Goal: Book appointment/travel/reservation

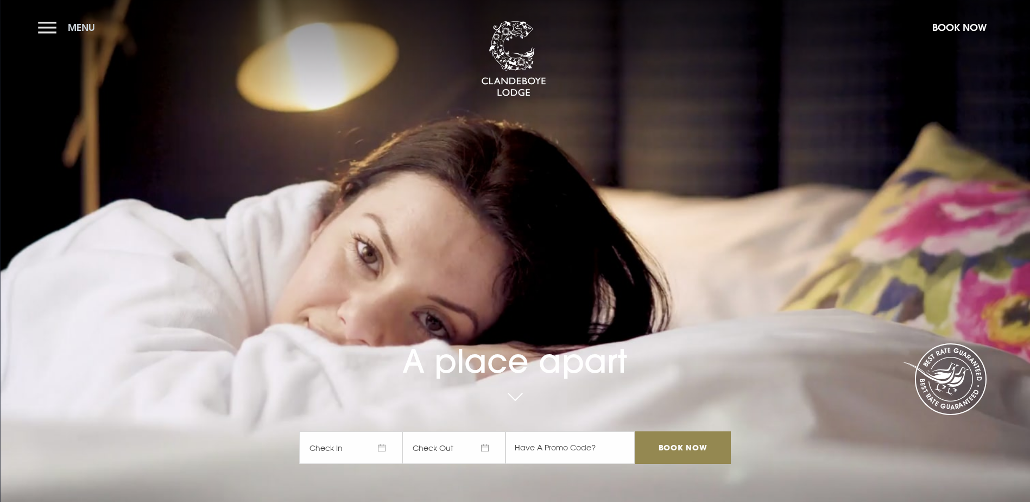
click at [44, 25] on button "Menu" at bounding box center [69, 27] width 62 height 23
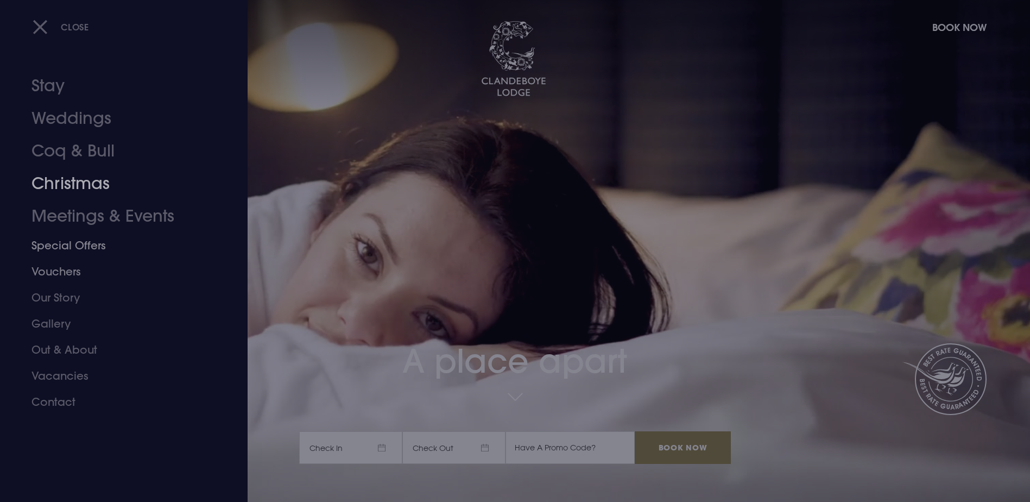
click at [66, 181] on link "Christmas" at bounding box center [117, 183] width 172 height 33
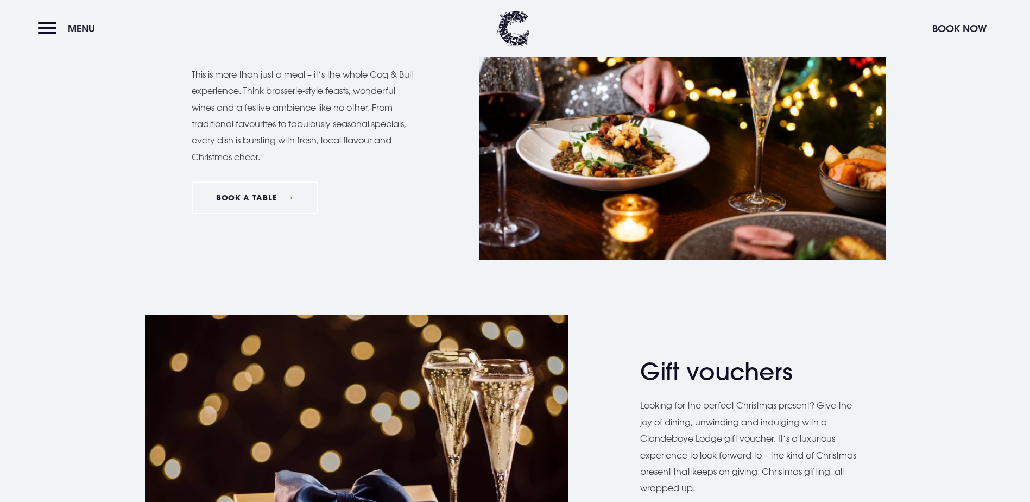
scroll to position [977, 0]
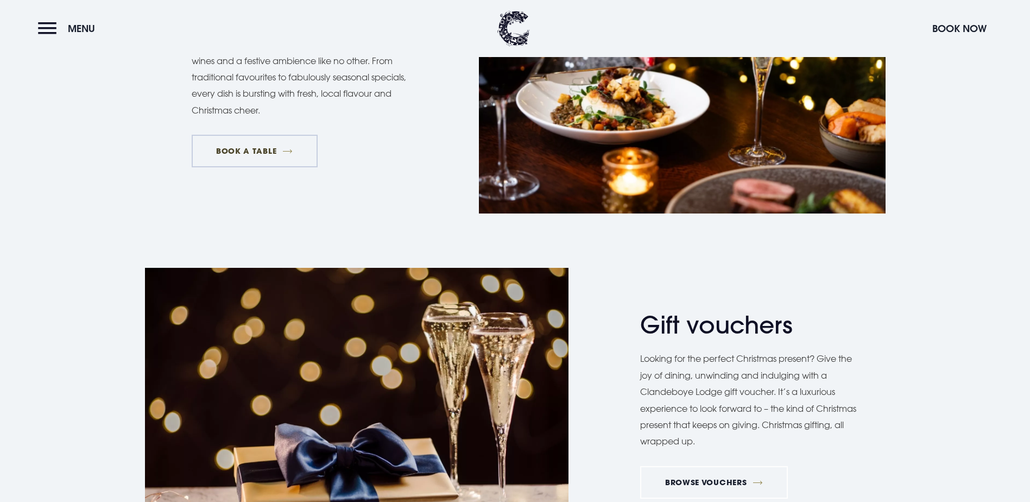
click at [264, 167] on link "BOOK A TABLE" at bounding box center [255, 151] width 126 height 33
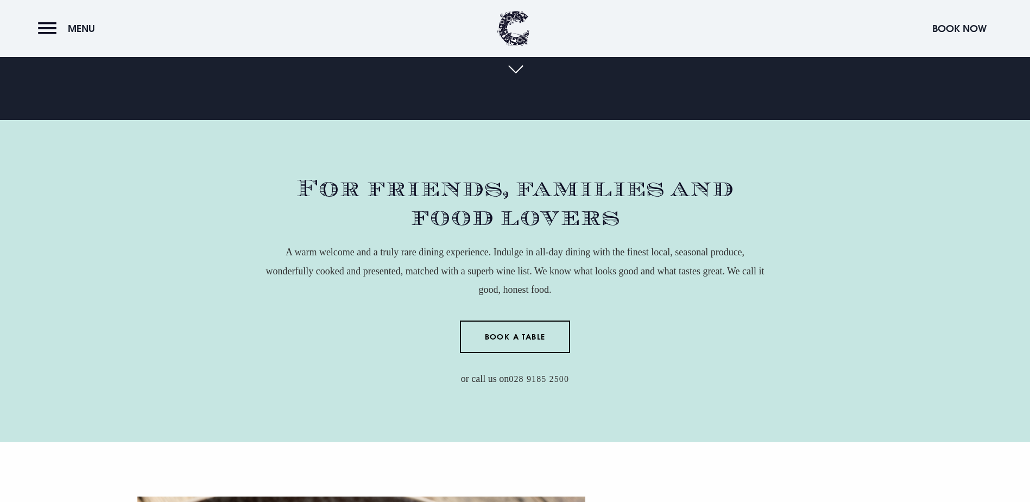
scroll to position [217, 0]
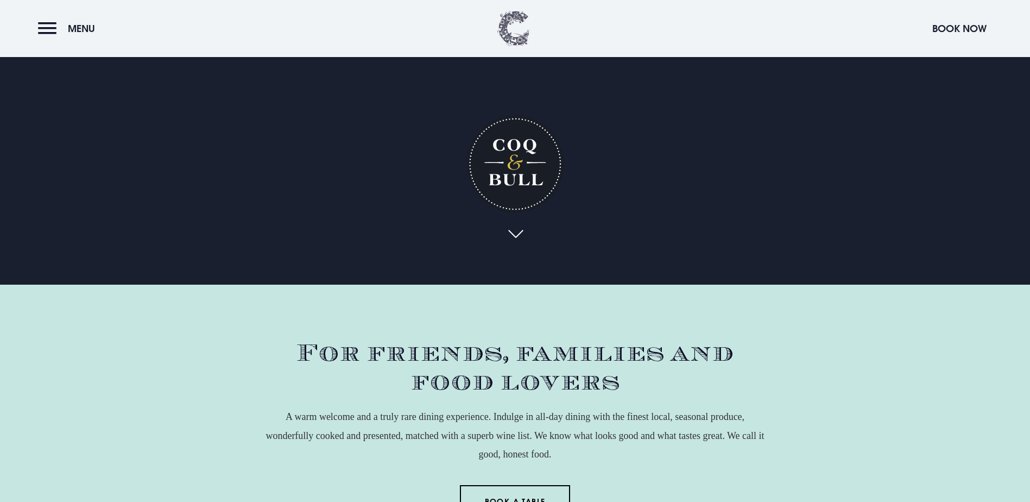
click at [519, 37] on img at bounding box center [513, 28] width 33 height 35
